Goal: Use online tool/utility: Utilize a website feature to perform a specific function

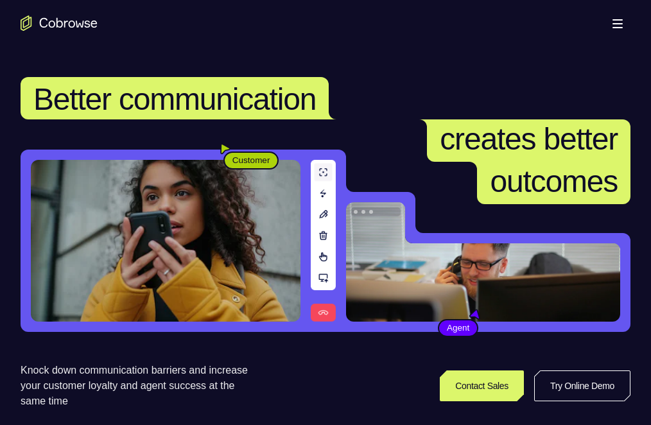
click at [549, 370] on link "Try Online Demo" at bounding box center [507, 385] width 235 height 31
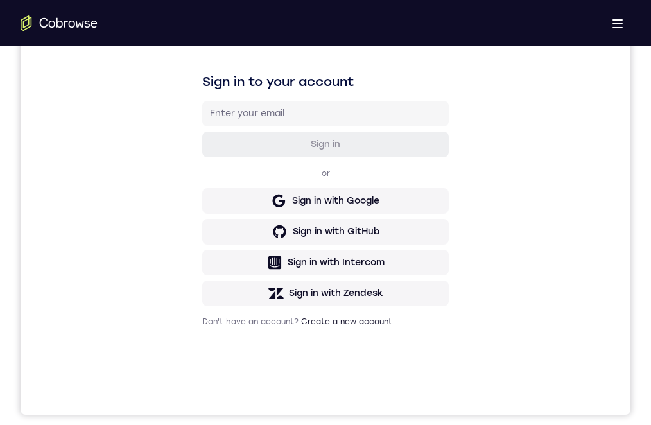
scroll to position [128, 0]
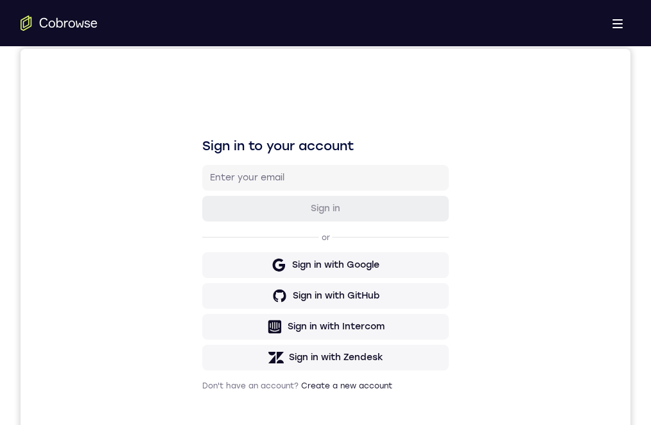
scroll to position [192, 0]
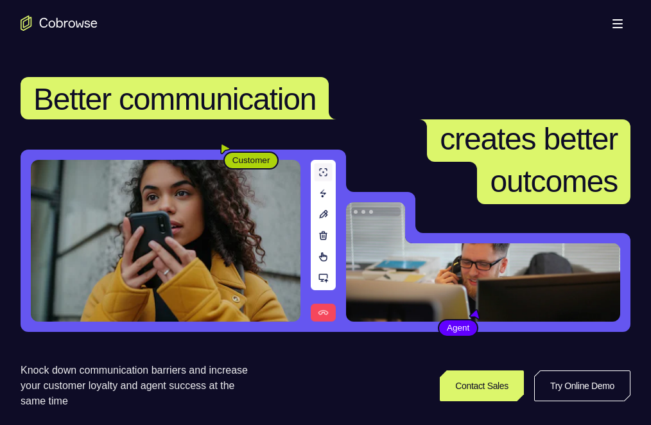
click at [559, 370] on link "Try Online Demo" at bounding box center [507, 385] width 235 height 31
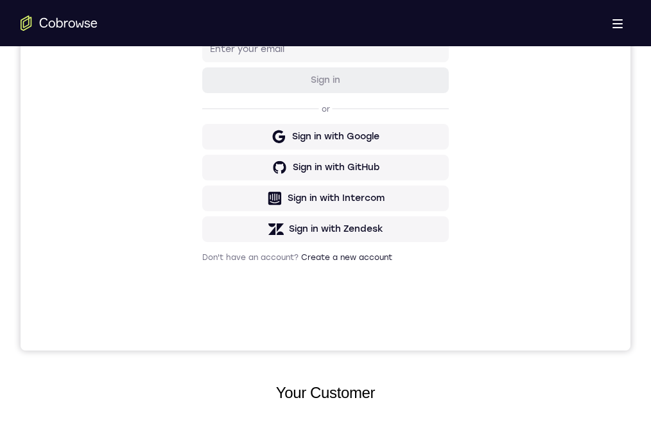
scroll to position [64, 0]
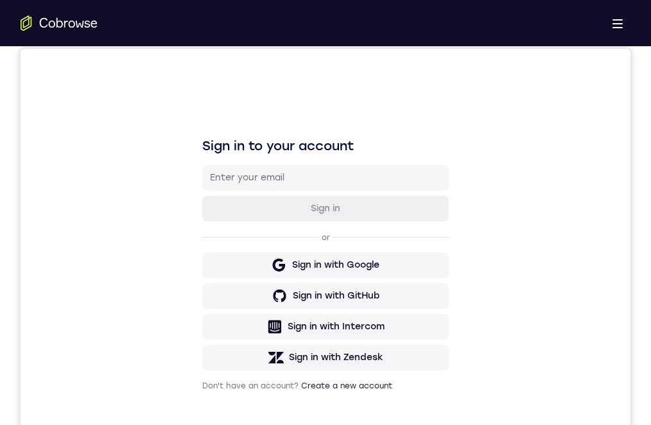
scroll to position [0, 0]
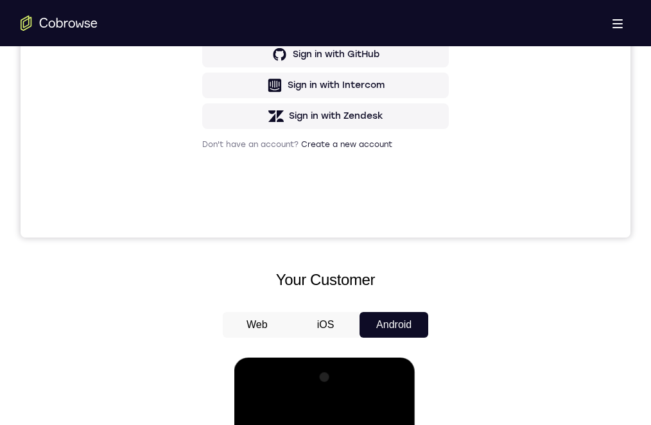
scroll to position [192, 0]
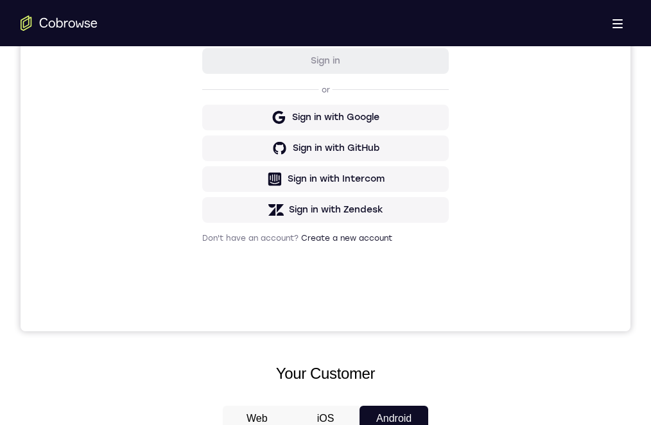
scroll to position [83, 0]
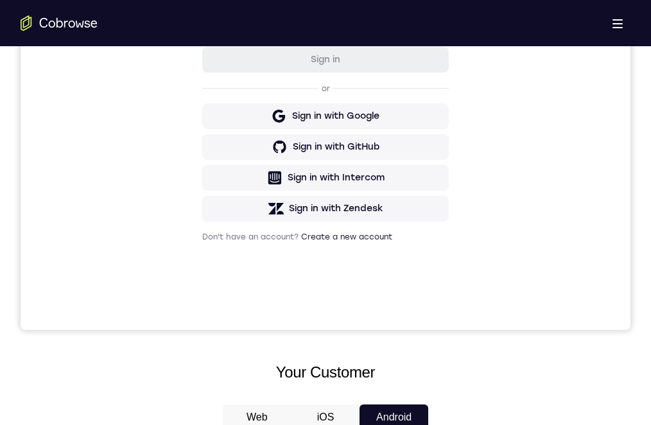
scroll to position [216, 0]
